Goal: Transaction & Acquisition: Purchase product/service

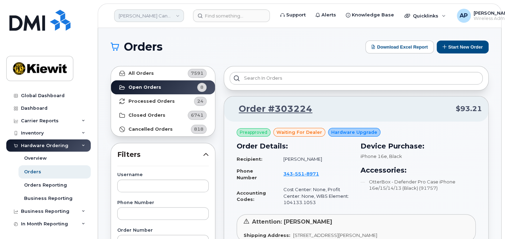
click at [154, 13] on link "[PERSON_NAME] Canada Inc" at bounding box center [149, 15] width 70 height 13
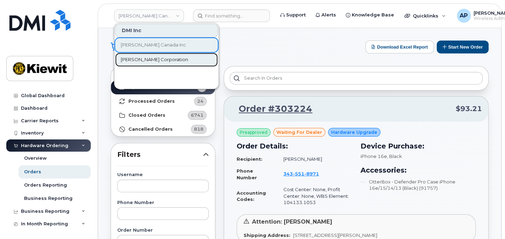
click at [149, 56] on span "[PERSON_NAME] Corporation" at bounding box center [154, 59] width 67 height 7
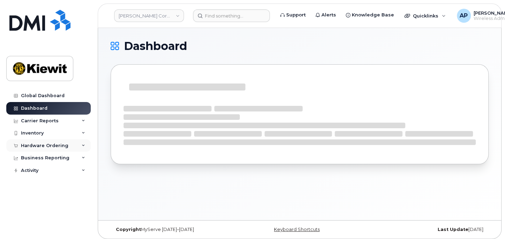
click at [56, 146] on div "Hardware Ordering" at bounding box center [44, 146] width 47 height 6
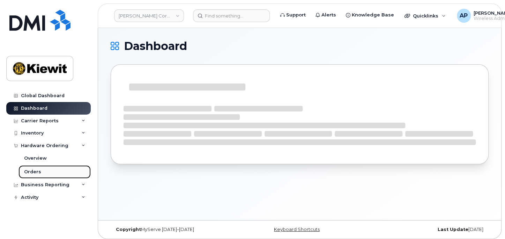
click at [63, 171] on link "Orders" at bounding box center [55, 171] width 72 height 13
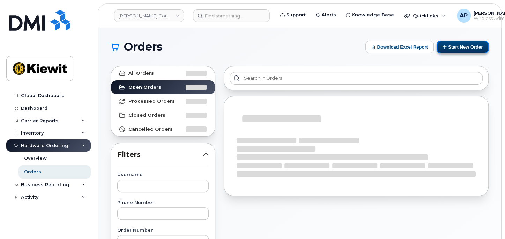
click at [451, 42] on button "Start New Order" at bounding box center [463, 46] width 52 height 13
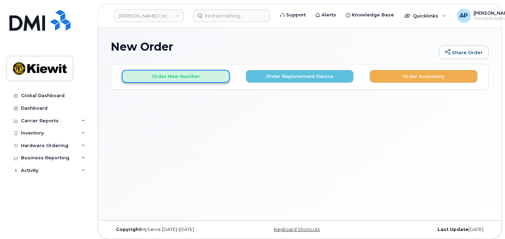
click at [195, 79] on button "Order New Number" at bounding box center [176, 76] width 108 height 13
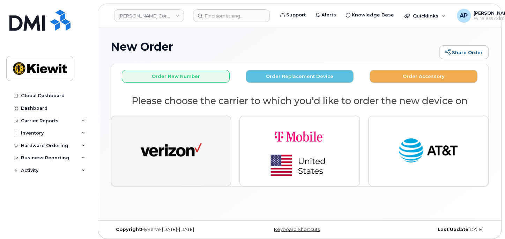
click at [193, 125] on button "button" at bounding box center [171, 151] width 120 height 71
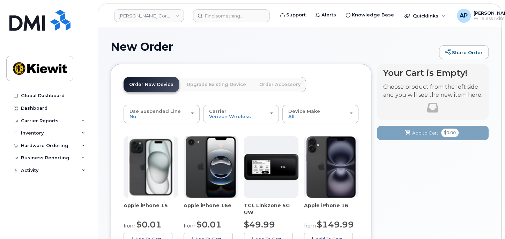
click at [206, 176] on img at bounding box center [211, 166] width 50 height 61
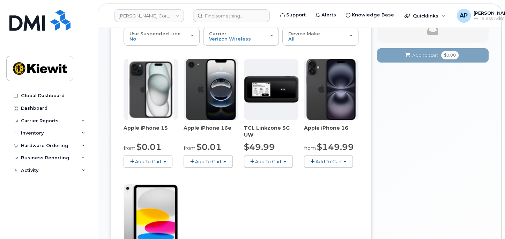
click at [220, 155] on button "Add To Cart" at bounding box center [208, 161] width 49 height 12
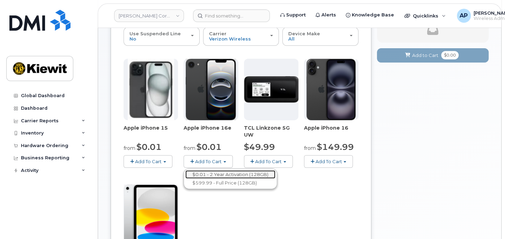
click at [221, 170] on link "$0.01 - 2 Year Activation (128GB)" at bounding box center [230, 174] width 90 height 9
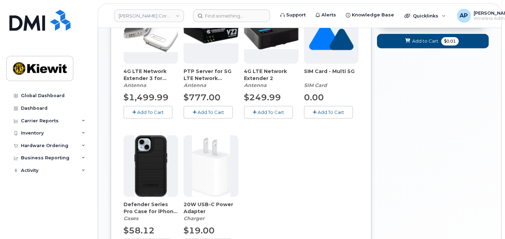
click at [158, 177] on img at bounding box center [150, 165] width 33 height 61
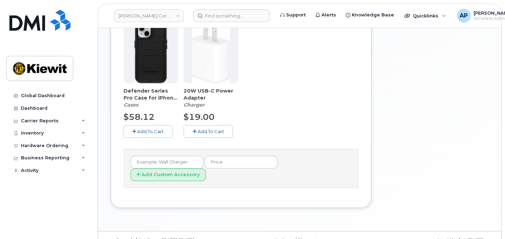
click at [153, 129] on span "Add To Cart" at bounding box center [150, 131] width 27 height 6
click at [226, 132] on button "Add To Cart" at bounding box center [208, 131] width 49 height 12
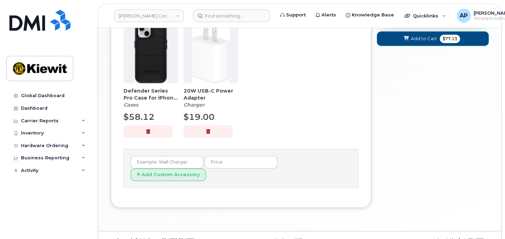
click at [464, 41] on button "Add to Cart $77.13" at bounding box center [433, 38] width 112 height 14
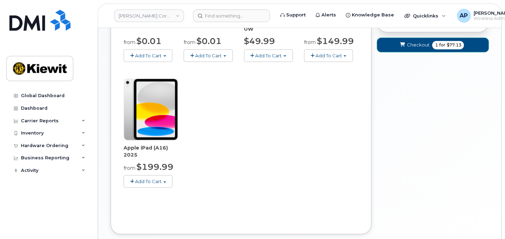
click at [441, 39] on button "Checkout 1 for $77.13" at bounding box center [433, 45] width 112 height 14
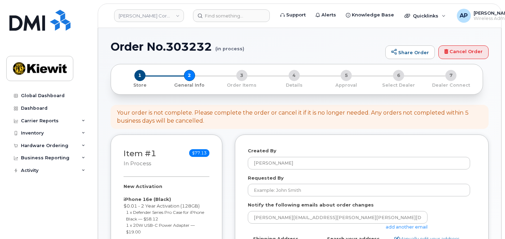
select select
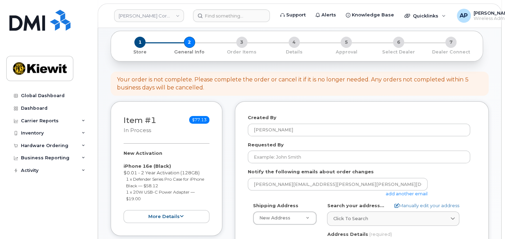
scroll to position [77, 0]
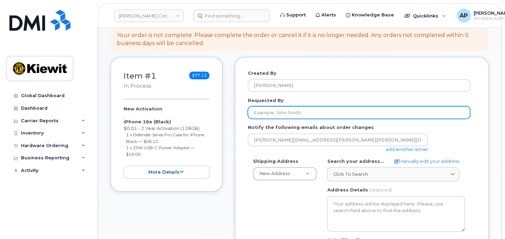
click at [357, 114] on input "Requested By" at bounding box center [359, 112] width 222 height 13
type input "Taylor.Blagdon"
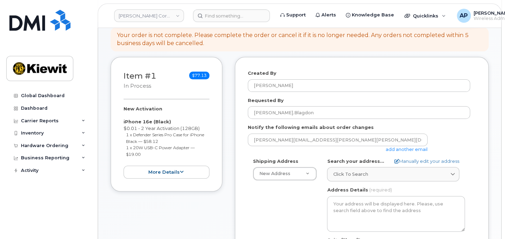
click at [404, 151] on link "add another email" at bounding box center [407, 149] width 42 height 6
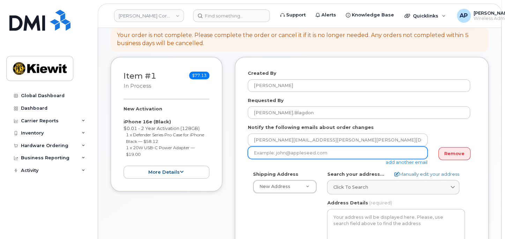
click at [334, 156] on input "email" at bounding box center [338, 152] width 180 height 13
type input "taylor.blagdon@kiewit.com"
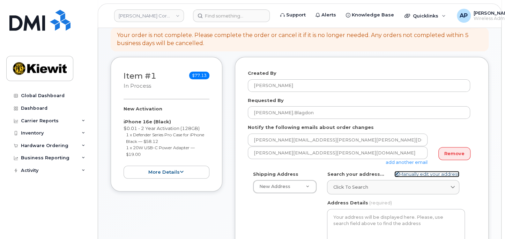
click at [426, 174] on link "Manually edit your address" at bounding box center [426, 174] width 65 height 7
select select
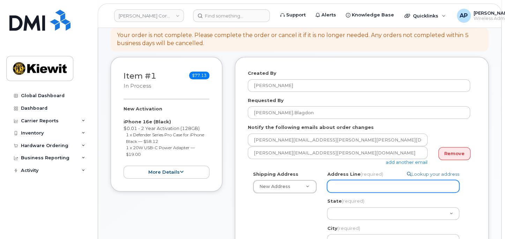
click at [380, 186] on input "Address Line (required)" at bounding box center [393, 186] width 132 height 13
paste input "2050 Roanoke Rd"
click at [365, 186] on input "2050 Roanoke Rd" at bounding box center [393, 186] width 132 height 13
paste input "2050 Roanoke Rd"
type input "2050 Roanok2050 Roanoke Rde Rd"
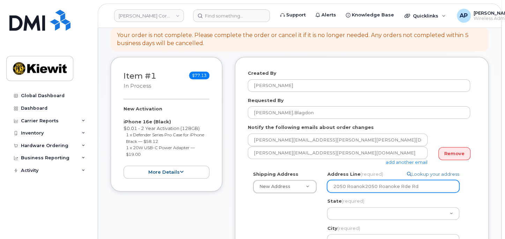
click at [365, 186] on input "2050 Roanok2050 Roanoke Rde Rd" at bounding box center [393, 186] width 132 height 13
select select
click at [412, 188] on input "2050 Roanoke Rd" at bounding box center [393, 186] width 132 height 13
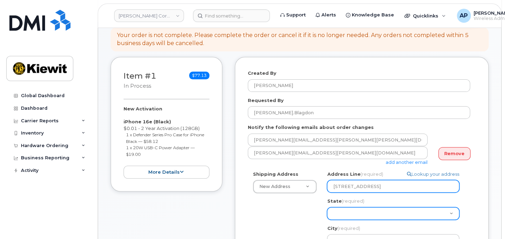
type input "2050 Roanoke Rd"
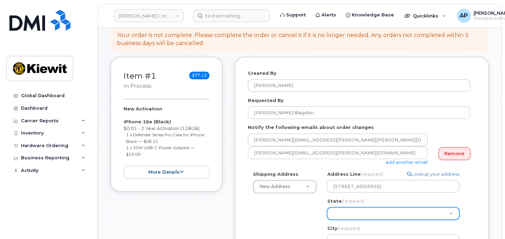
click at [348, 215] on select "Alabama Alaska American Samoa Arizona Arkansas California Colorado Connecticut …" at bounding box center [393, 213] width 132 height 13
select select "TX"
click at [327, 207] on select "Alabama Alaska American Samoa Arizona Arkansas California Colorado Connecticut …" at bounding box center [393, 213] width 132 height 13
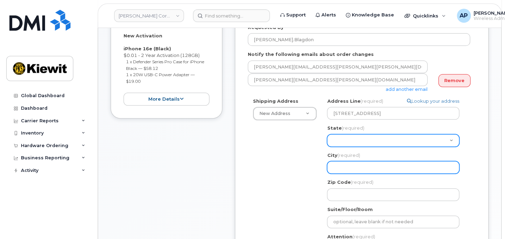
scroll to position [155, 0]
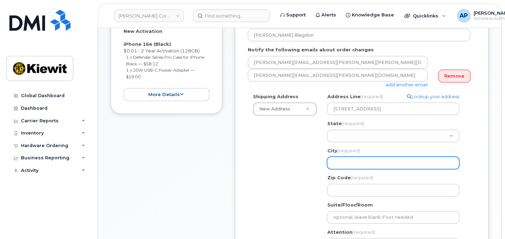
click at [353, 162] on input "City (required)" at bounding box center [393, 162] width 132 height 13
select select
type input "W"
select select
type input "We"
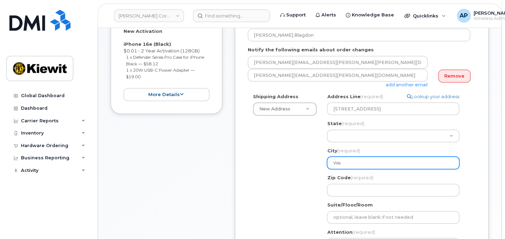
select select
type input "Wes"
select select
type input "West"
select select
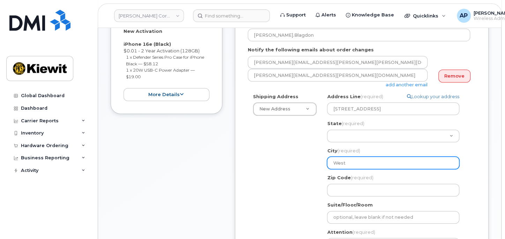
type input "Westk"
select select
type input "West"
select select
type input "Westl"
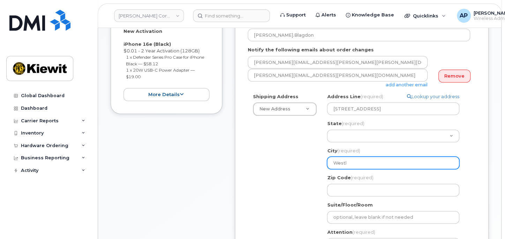
select select
type input "Westla"
select select
type input "Westlake"
select select
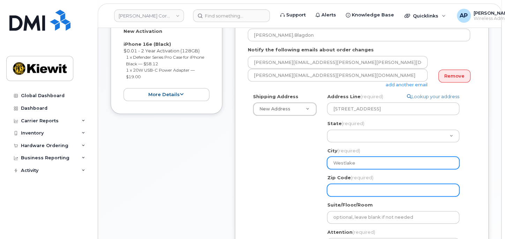
type input "Westlake"
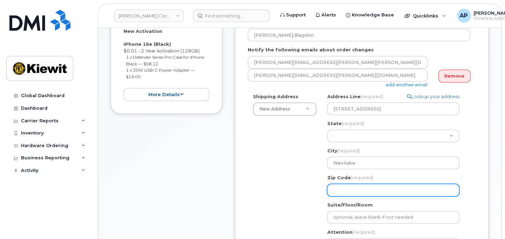
click at [343, 188] on input "Zip Code (required)" at bounding box center [393, 190] width 132 height 13
select select
type input "7"
select select
type input "76"
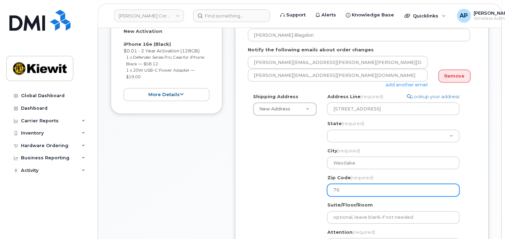
select select
type input "762"
select select
type input "7626"
select select
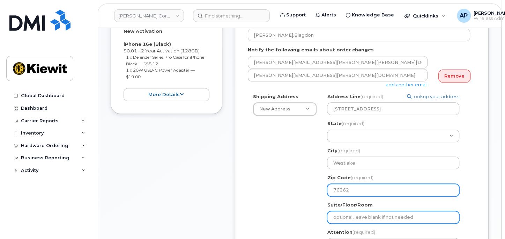
type input "76262"
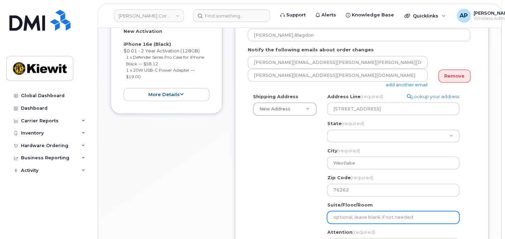
click at [349, 220] on input "Suite/Floor/Room" at bounding box center [393, 217] width 132 height 13
select select
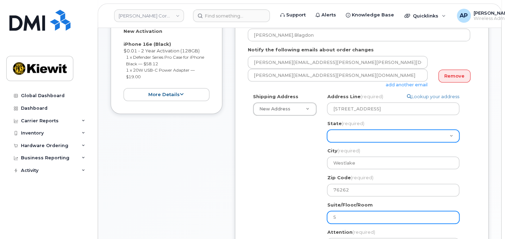
type input "Suite 100"
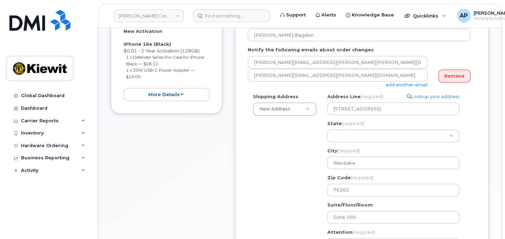
click at [304, 221] on div "Shipping Address New Address New Address 2050 Roanoke Rd. 400 Totten Pond Road …" at bounding box center [359, 188] width 222 height 190
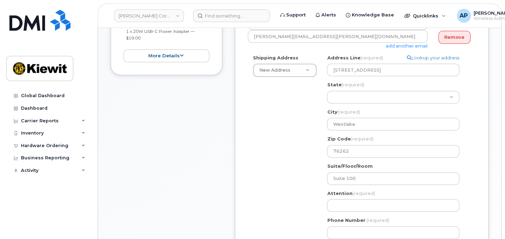
click at [352, 193] on span "(required)" at bounding box center [363, 193] width 23 height 6
click at [353, 203] on input "Attention (required)" at bounding box center [393, 205] width 132 height 13
select select
type input "N"
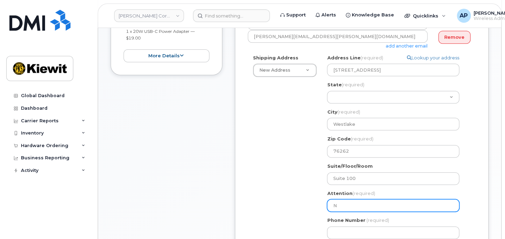
select select
type input "Na"
select select
type input "Nat"
select select
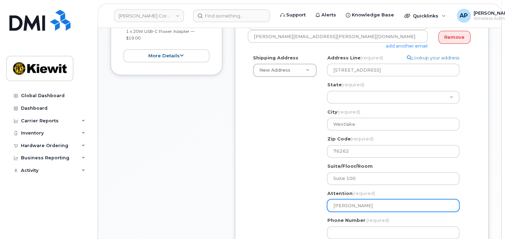
type input "Nate"
select select
type input "Nate H"
select select
type input "Nate Ho"
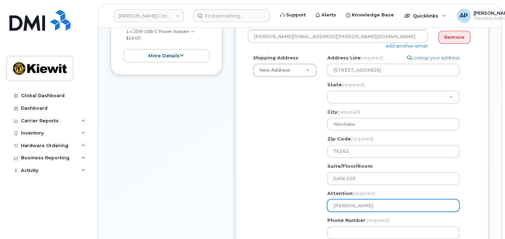
select select
type input "Nate How"
select select
type input "Nate Howa"
select select
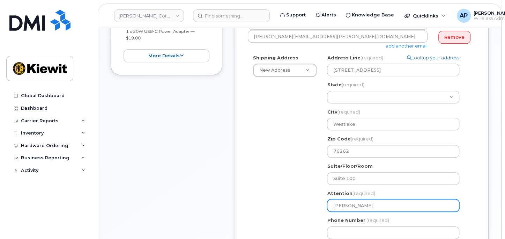
type input "Nate Howare"
select select
type input "Nate Howar"
select select
type input "Nate Howard"
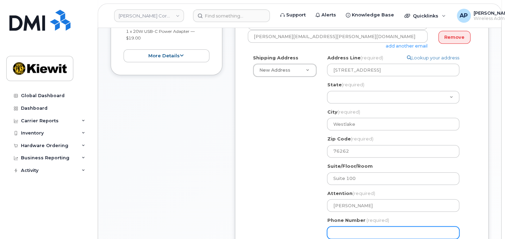
click at [350, 230] on input "Phone Number" at bounding box center [393, 232] width 132 height 13
type input "877772770"
select select
type input "8777727707"
click at [271, 188] on div "Shipping Address New Address New Address 2050 Roanoke Rd. 400 Totten Pond Road …" at bounding box center [359, 149] width 222 height 190
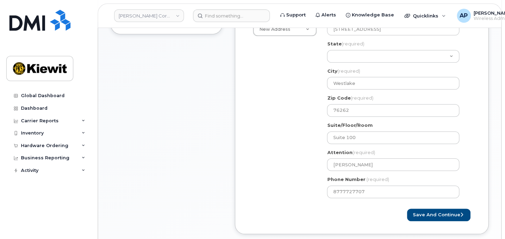
scroll to position [271, 0]
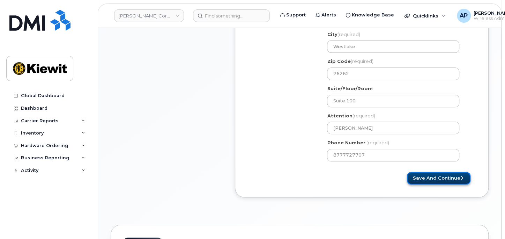
click at [456, 178] on button "Save and Continue" at bounding box center [439, 178] width 64 height 13
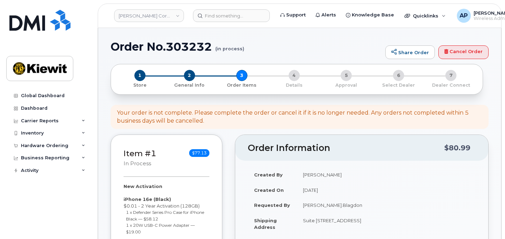
select select
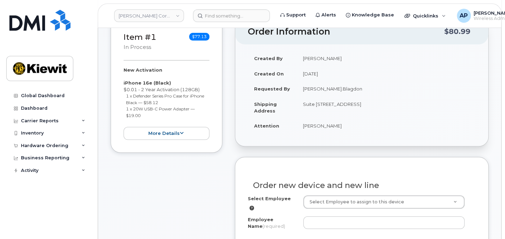
scroll to position [155, 0]
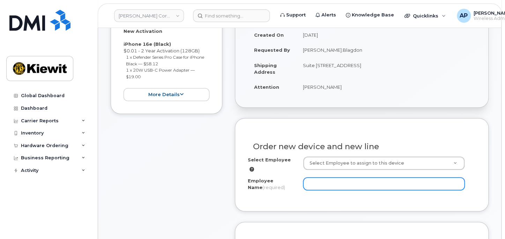
click at [358, 184] on input "Employee Name (required)" at bounding box center [383, 183] width 161 height 13
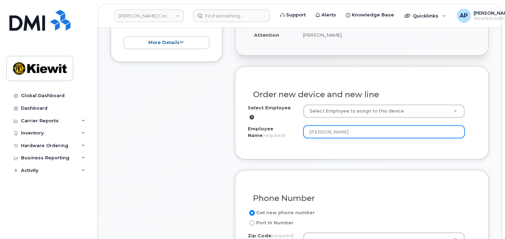
scroll to position [271, 0]
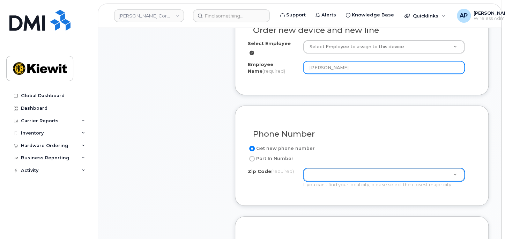
type input "[PERSON_NAME]"
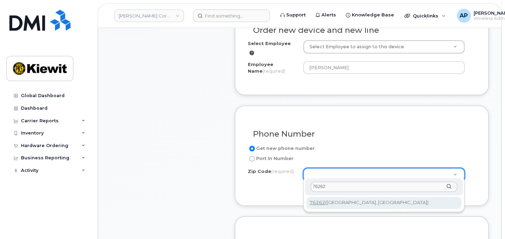
type input "76262"
type input "76262 (Roanoke, TX)"
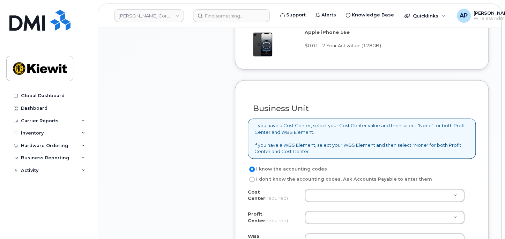
scroll to position [504, 0]
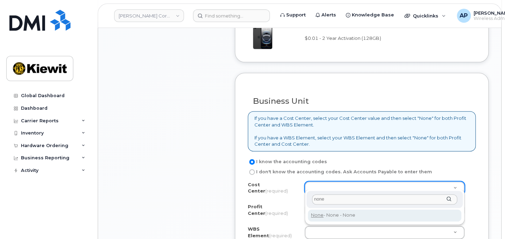
type input "none"
click at [358, 208] on div "none None - None - None" at bounding box center [385, 206] width 160 height 35
type input "None"
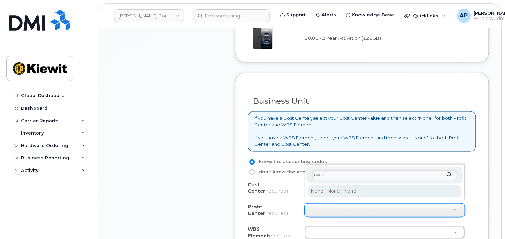
type input "none"
select select "None"
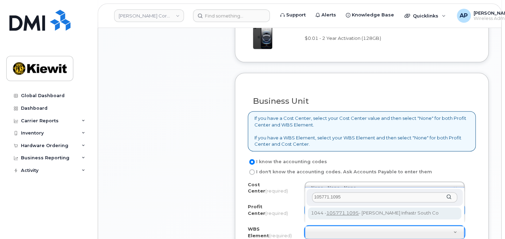
type input "105771.1095"
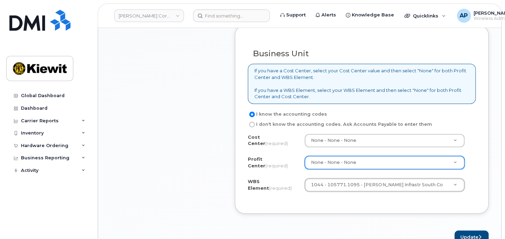
scroll to position [582, 0]
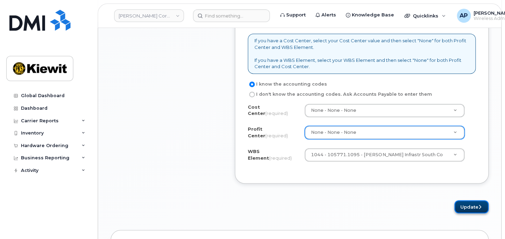
click at [466, 200] on button "Update" at bounding box center [471, 206] width 34 height 13
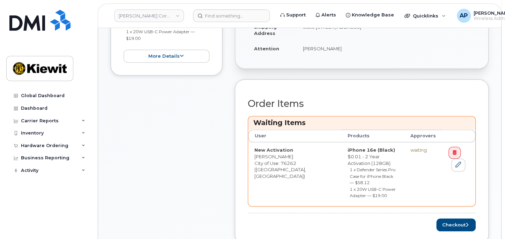
scroll to position [232, 0]
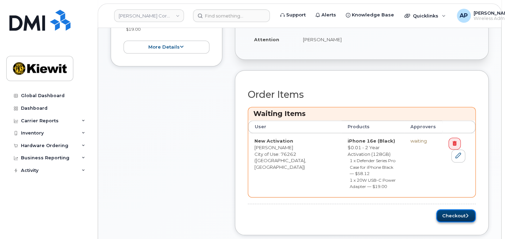
click at [452, 209] on button "Checkout" at bounding box center [455, 215] width 39 height 13
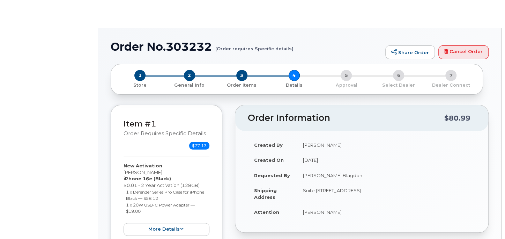
select select "Business Unlimited Smartphone"
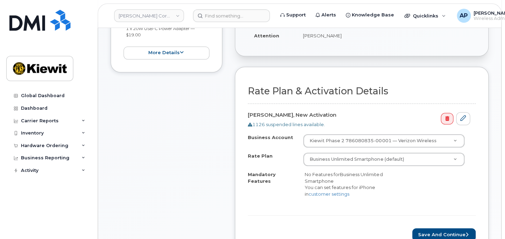
scroll to position [194, 0]
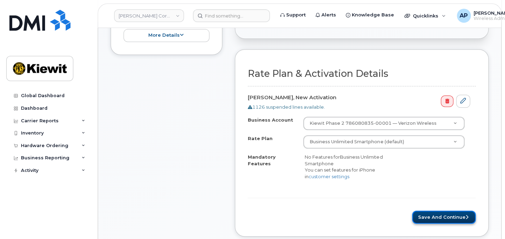
click at [432, 213] on button "Save and Continue" at bounding box center [444, 216] width 64 height 13
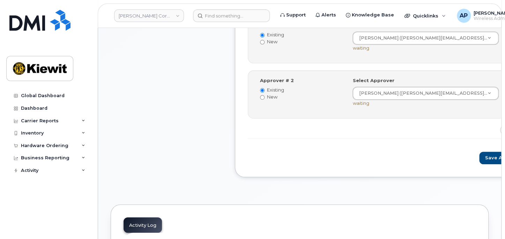
scroll to position [310, 0]
click at [479, 155] on button "Save and Continue" at bounding box center [508, 157] width 59 height 13
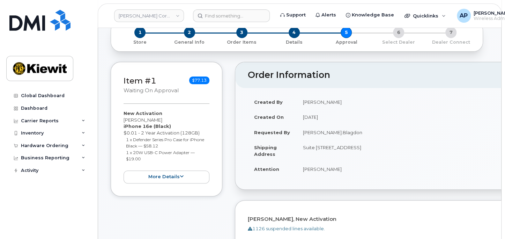
scroll to position [0, 0]
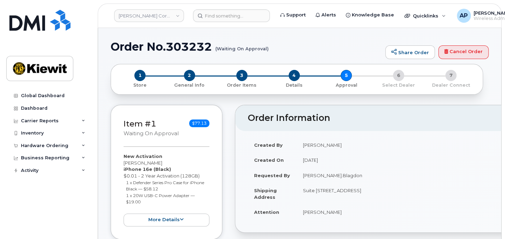
click at [211, 44] on h1 "Order No.303232 (Waiting On Approval)" at bounding box center [246, 46] width 271 height 12
drag, startPoint x: 236, startPoint y: 41, endPoint x: 205, endPoint y: 43, distance: 30.4
click at [205, 43] on h1 "Order No.303232 (Waiting On Approval)" at bounding box center [246, 46] width 271 height 12
click at [216, 46] on h1 "Order No.303232 (Waiting On Approval)" at bounding box center [246, 46] width 271 height 12
drag, startPoint x: 212, startPoint y: 46, endPoint x: 166, endPoint y: 48, distance: 46.1
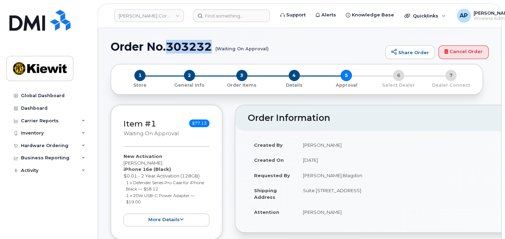
click at [166, 48] on h1 "Order No.303232 (Waiting On Approval)" at bounding box center [246, 46] width 271 height 12
copy h1 "303232"
